Goal: Navigation & Orientation: Understand site structure

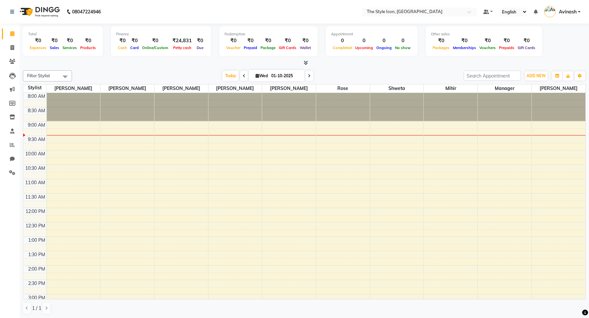
click at [306, 61] on icon at bounding box center [306, 62] width 4 height 5
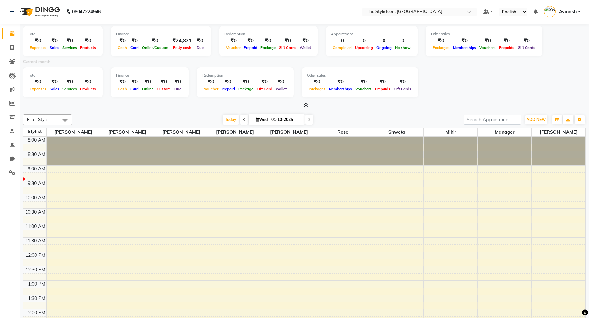
click at [303, 105] on span at bounding box center [304, 105] width 7 height 7
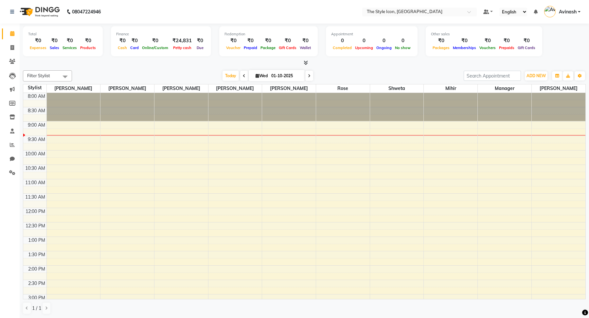
click at [306, 63] on icon at bounding box center [306, 62] width 4 height 5
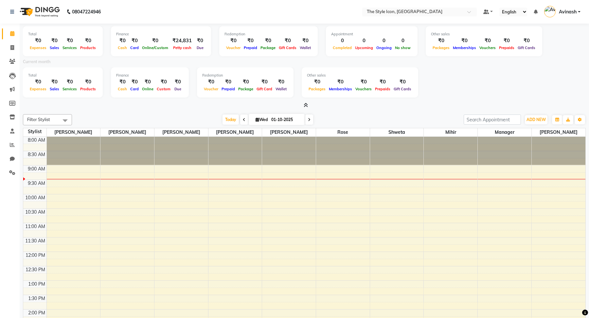
click at [306, 103] on icon at bounding box center [306, 105] width 4 height 5
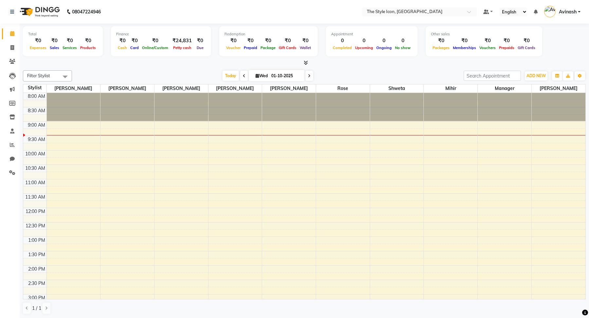
click at [308, 61] on div at bounding box center [304, 63] width 563 height 7
click at [307, 61] on icon at bounding box center [306, 62] width 4 height 5
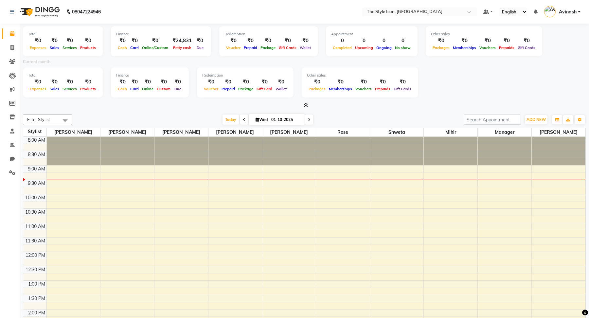
click at [306, 110] on div "Total ₹0 Expenses ₹0 Sales ₹0 Services ₹0 Products Finance ₹0 Cash ₹0 Card ₹0 O…" at bounding box center [305, 193] width 570 height 339
click at [306, 105] on icon at bounding box center [306, 105] width 4 height 5
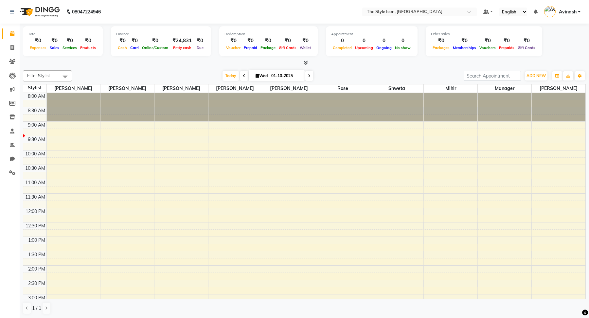
click at [305, 60] on span at bounding box center [304, 63] width 7 height 7
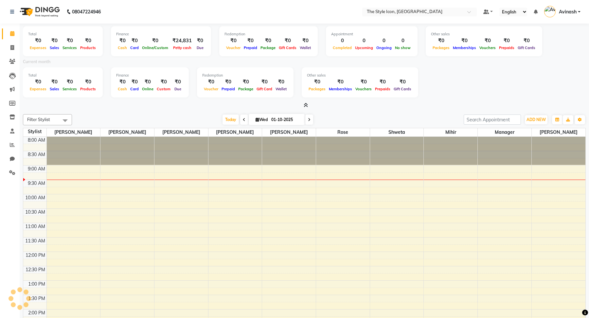
click at [306, 102] on span at bounding box center [304, 105] width 7 height 7
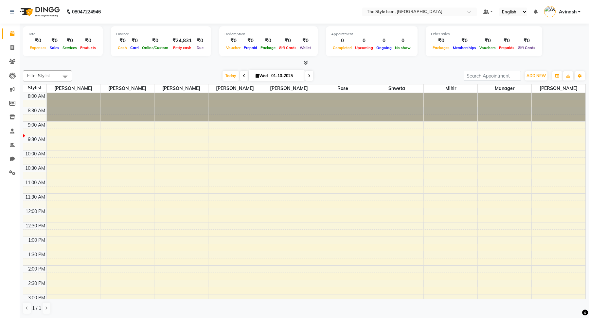
click at [566, 12] on span "Avinash" at bounding box center [568, 12] width 18 height 7
click at [303, 63] on span at bounding box center [304, 63] width 7 height 7
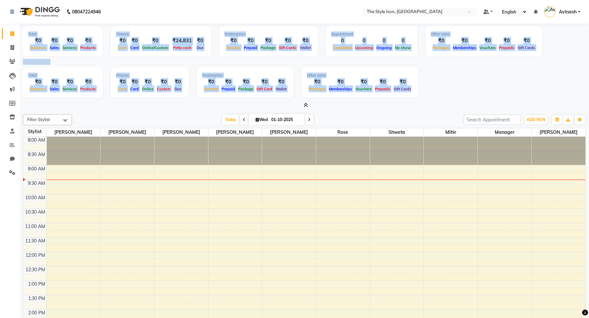
drag, startPoint x: 26, startPoint y: 30, endPoint x: 414, endPoint y: 88, distance: 392.0
click at [414, 88] on div "Total ₹0 Expenses ₹0 Sales ₹0 Services ₹0 Products Finance ₹0 Cash ₹0 Card ₹0 O…" at bounding box center [304, 66] width 563 height 85
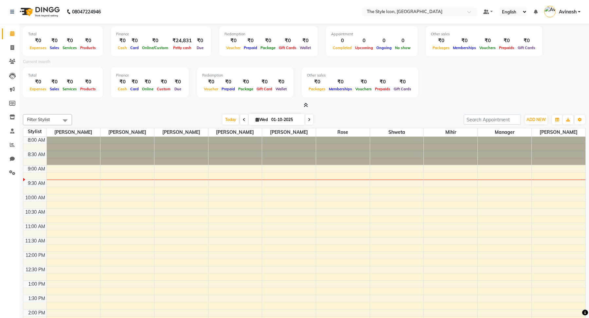
click at [414, 88] on div "Total ₹0 Expenses ₹0 Sales ₹0 Services ₹0 Products Finance ₹0 Cash ₹0 Card ₹0 O…" at bounding box center [304, 83] width 563 height 32
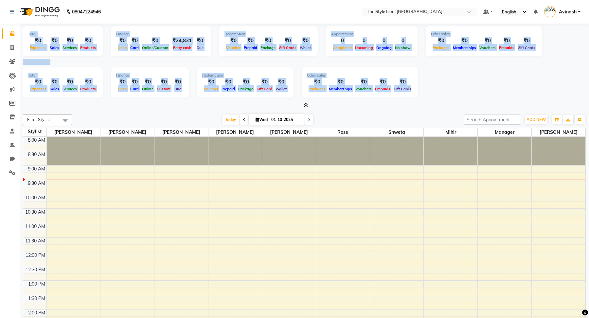
drag, startPoint x: 414, startPoint y: 88, endPoint x: 27, endPoint y: 36, distance: 389.9
click at [28, 35] on div "Total ₹0 Expenses ₹0 Sales ₹0 Services ₹0 Products Finance ₹0 Cash ₹0 Card ₹0 O…" at bounding box center [304, 66] width 563 height 85
click at [30, 33] on div "Total" at bounding box center [62, 34] width 69 height 6
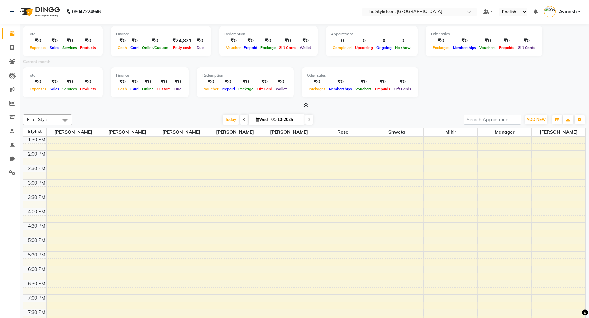
scroll to position [158, 0]
